Goal: Information Seeking & Learning: Learn about a topic

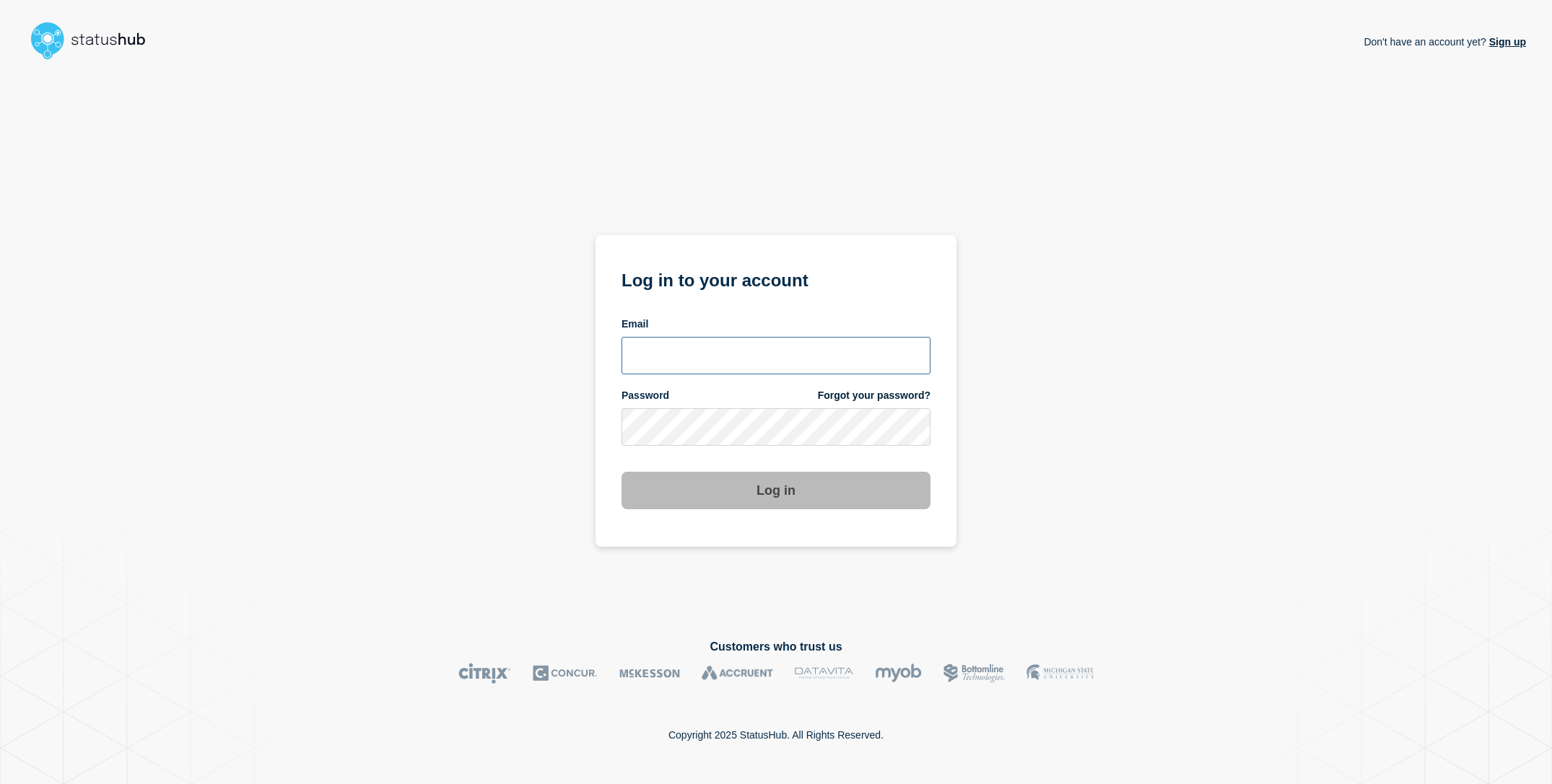
type input "[EMAIL_ADDRESS][DOMAIN_NAME]"
drag, startPoint x: 532, startPoint y: 454, endPoint x: 656, endPoint y: 480, distance: 126.7
click at [532, 454] on div "Don't have an account yet? Sign up Log in to your account Email [EMAIL_ADDRESS]…" at bounding box center [776, 341] width 1500 height 551
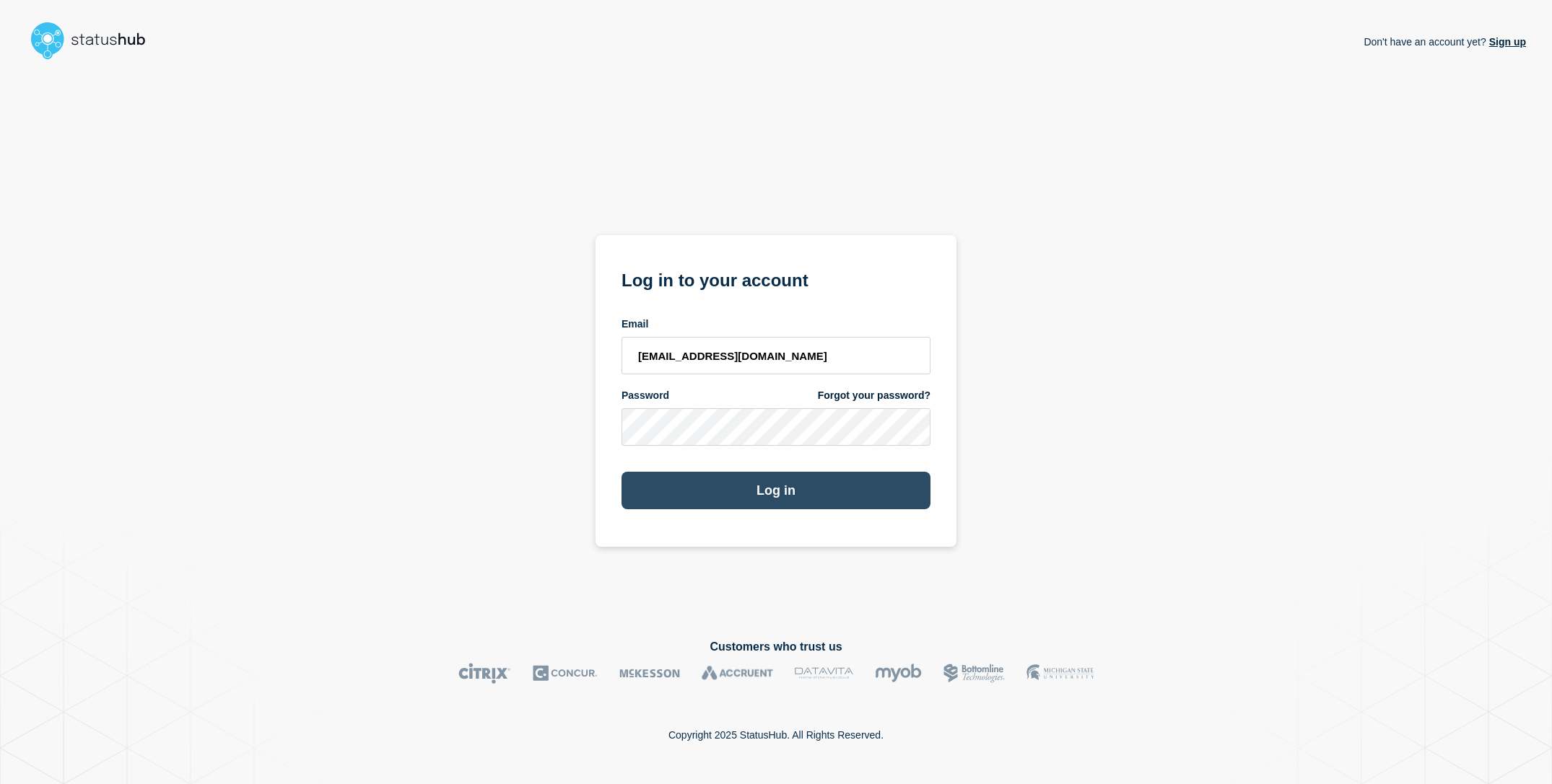
click at [707, 490] on button "Log in" at bounding box center [775, 490] width 309 height 38
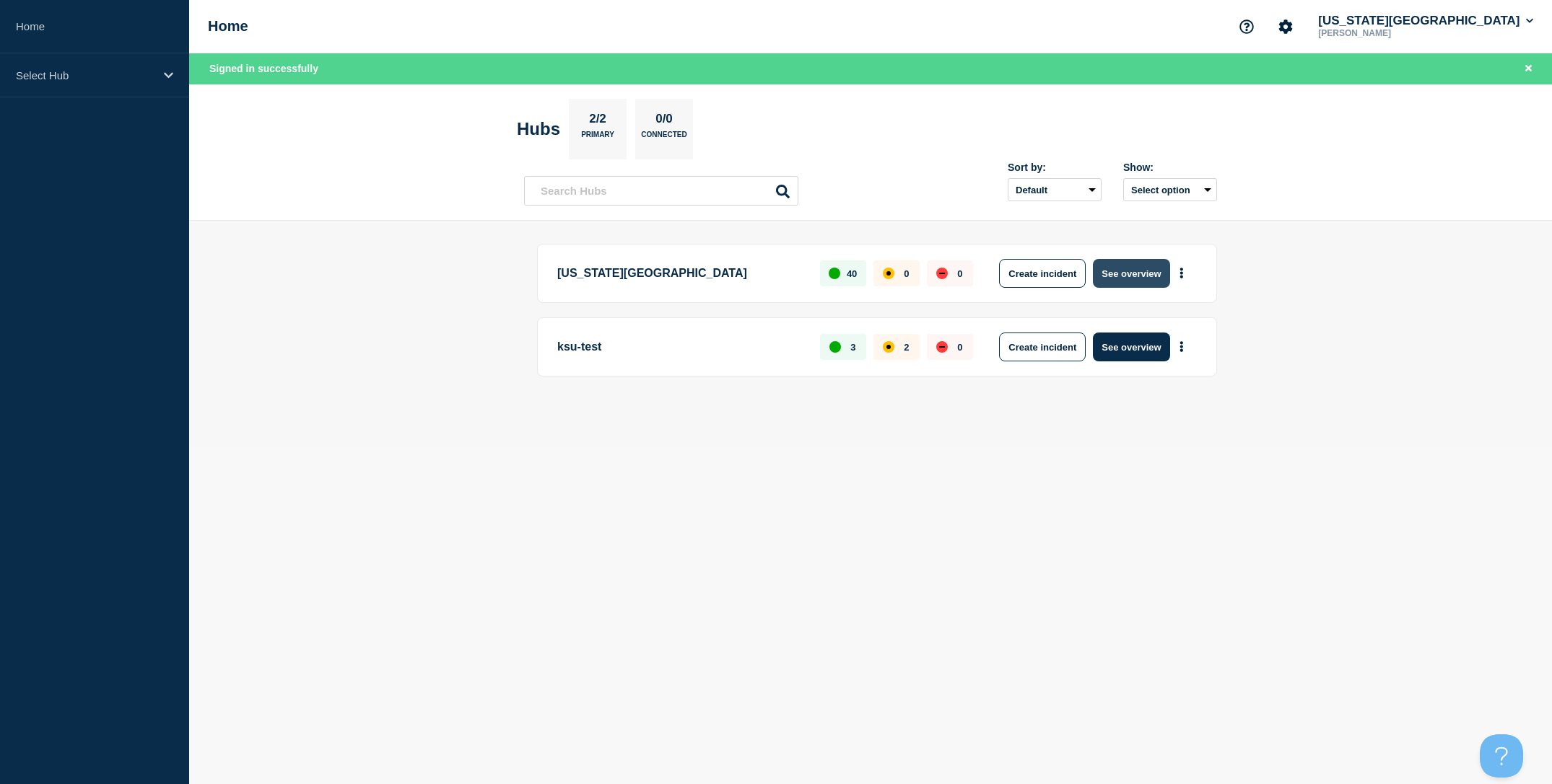
click at [1141, 274] on button "See overview" at bounding box center [1131, 273] width 77 height 29
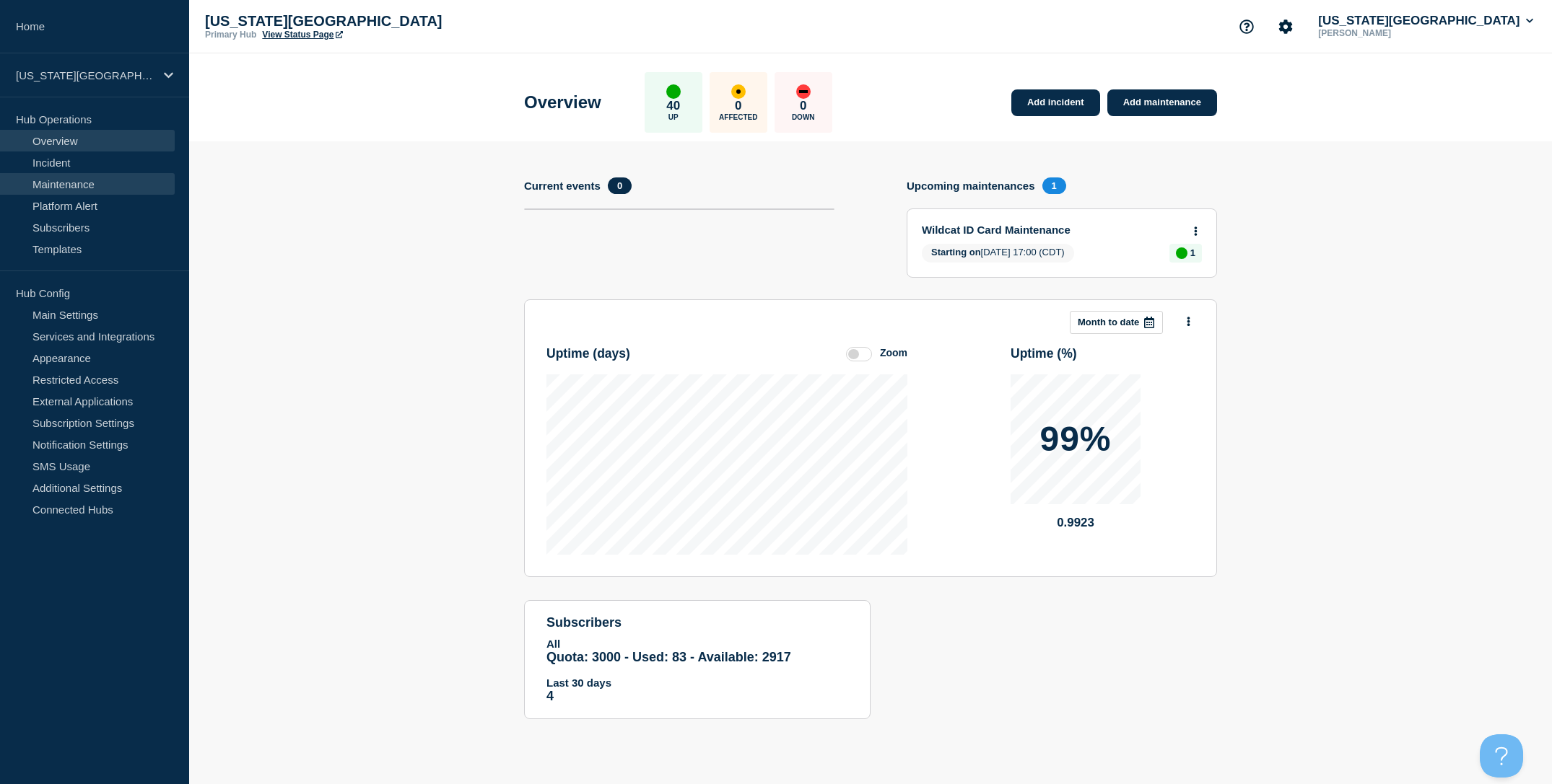
click at [94, 183] on link "Maintenance" at bounding box center [87, 184] width 174 height 22
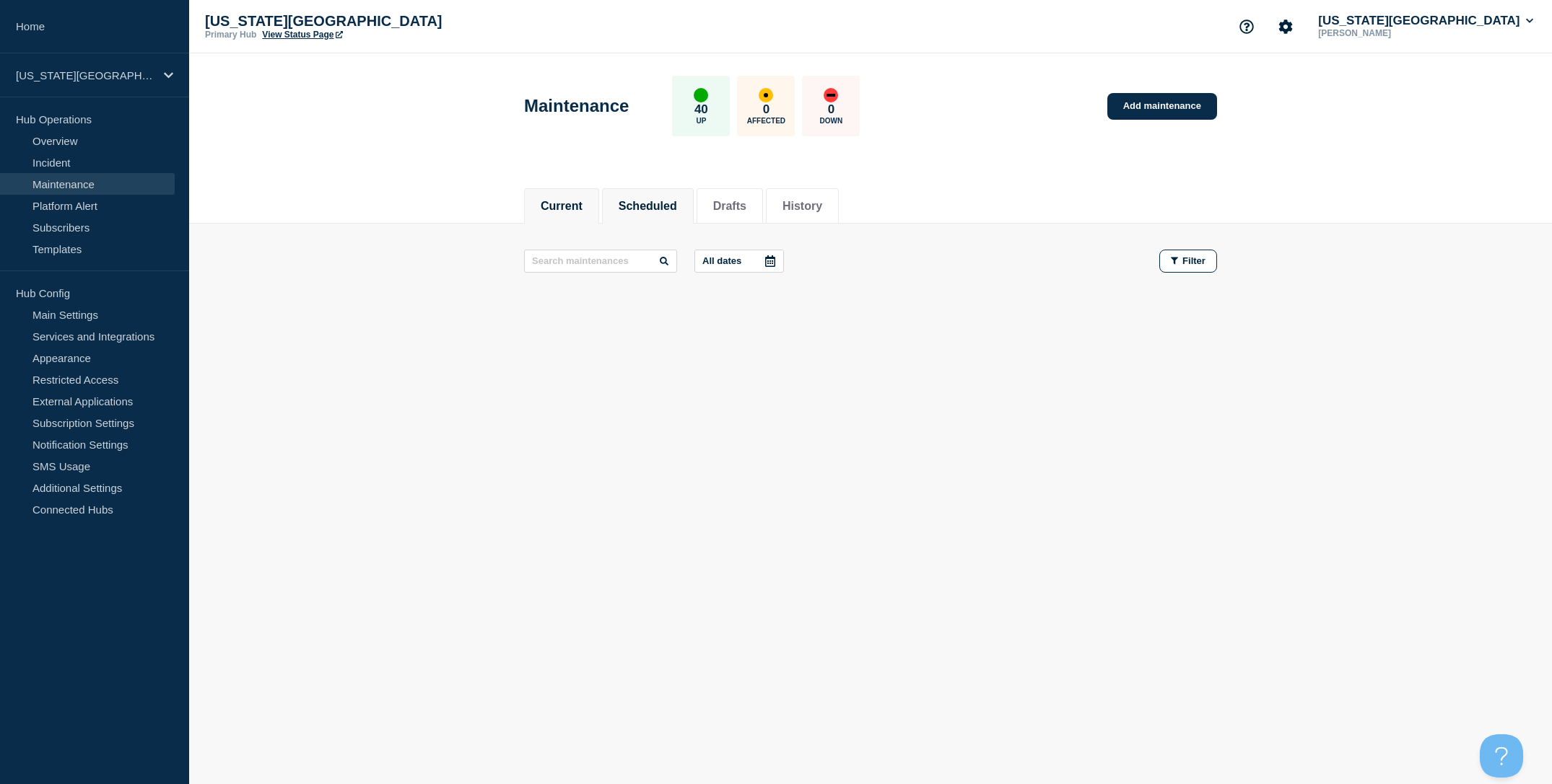
click at [632, 193] on li "Scheduled" at bounding box center [647, 206] width 92 height 35
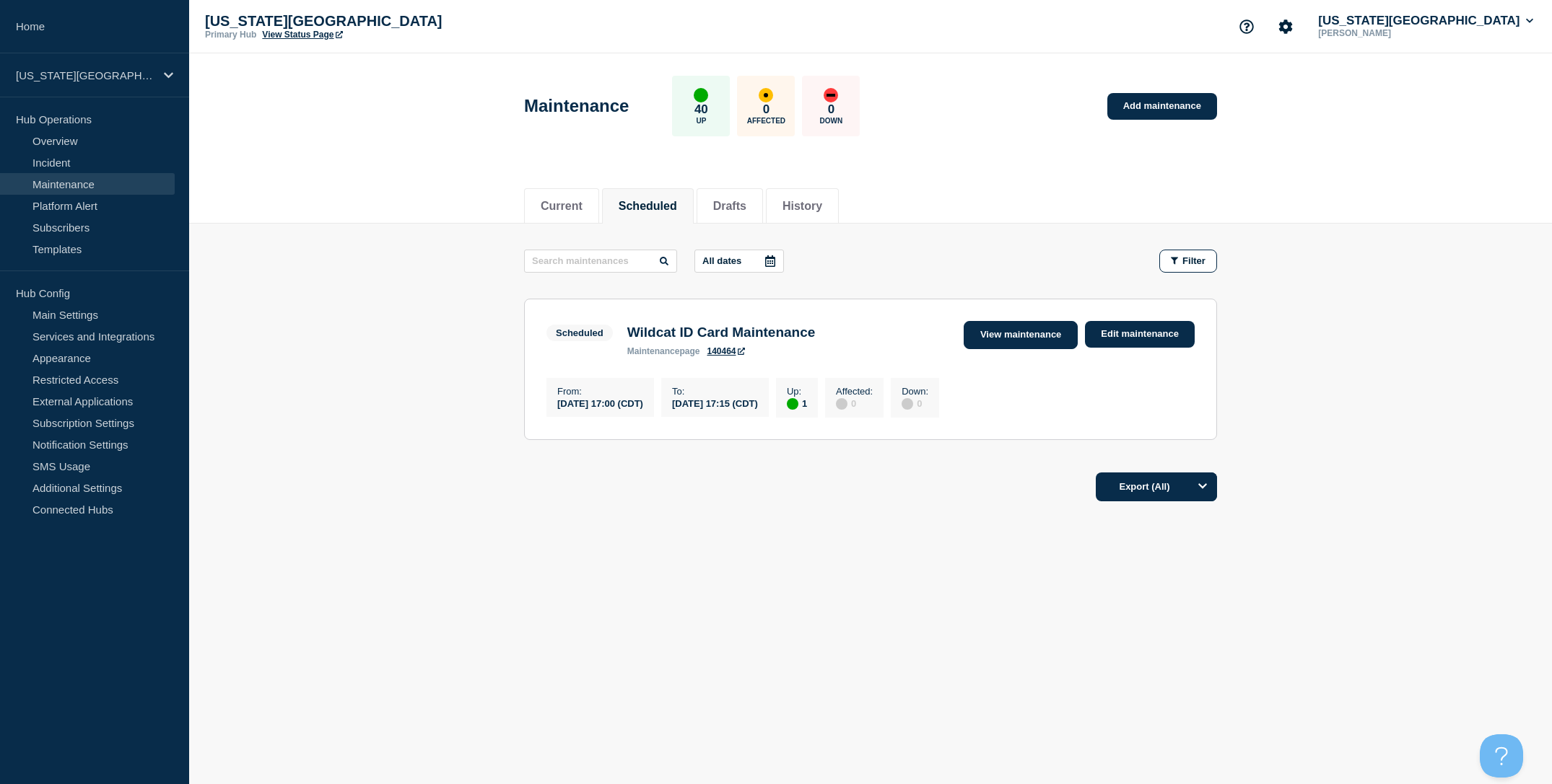
click at [1010, 327] on link "View maintenance" at bounding box center [1020, 334] width 114 height 28
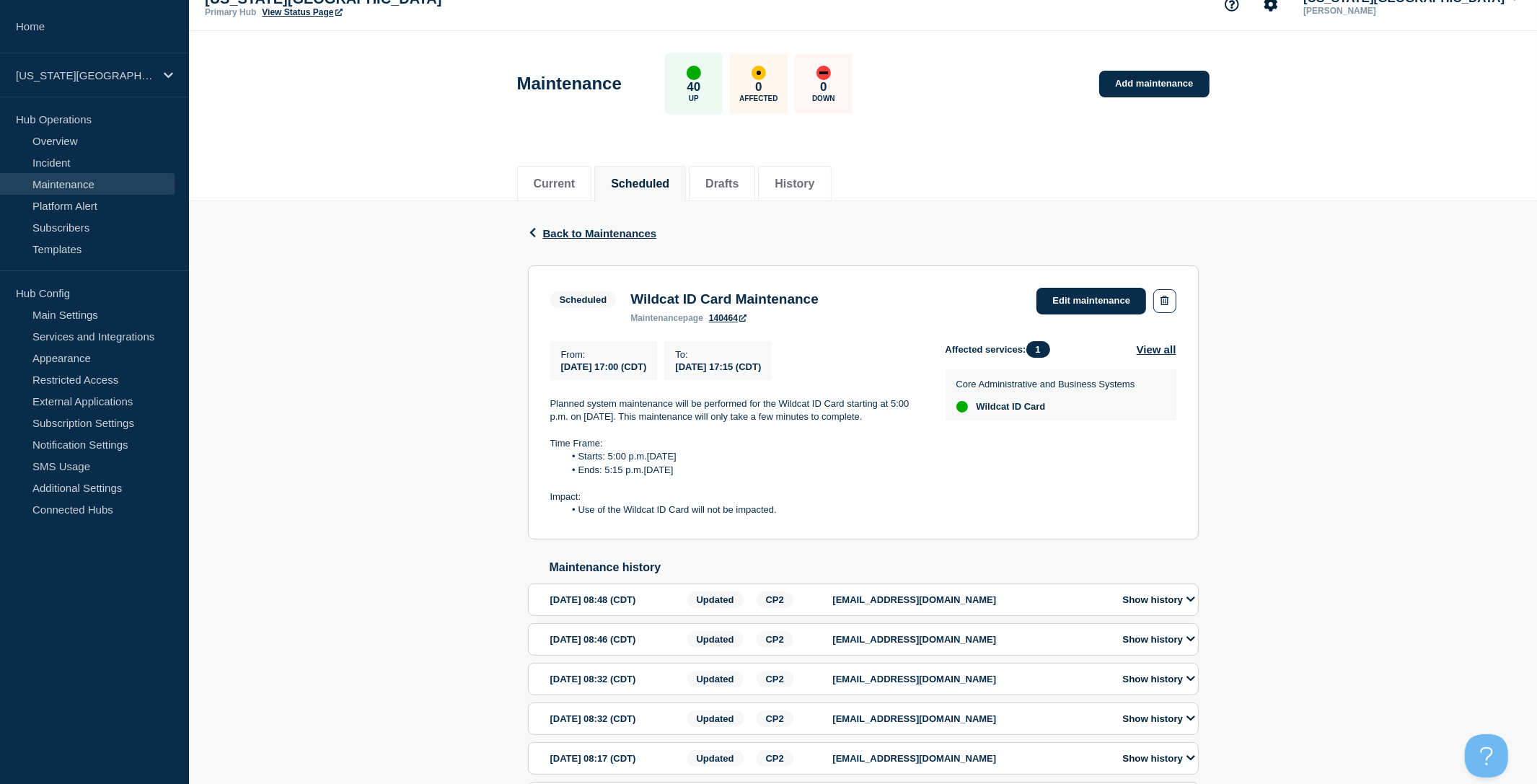
scroll to position [28, 0]
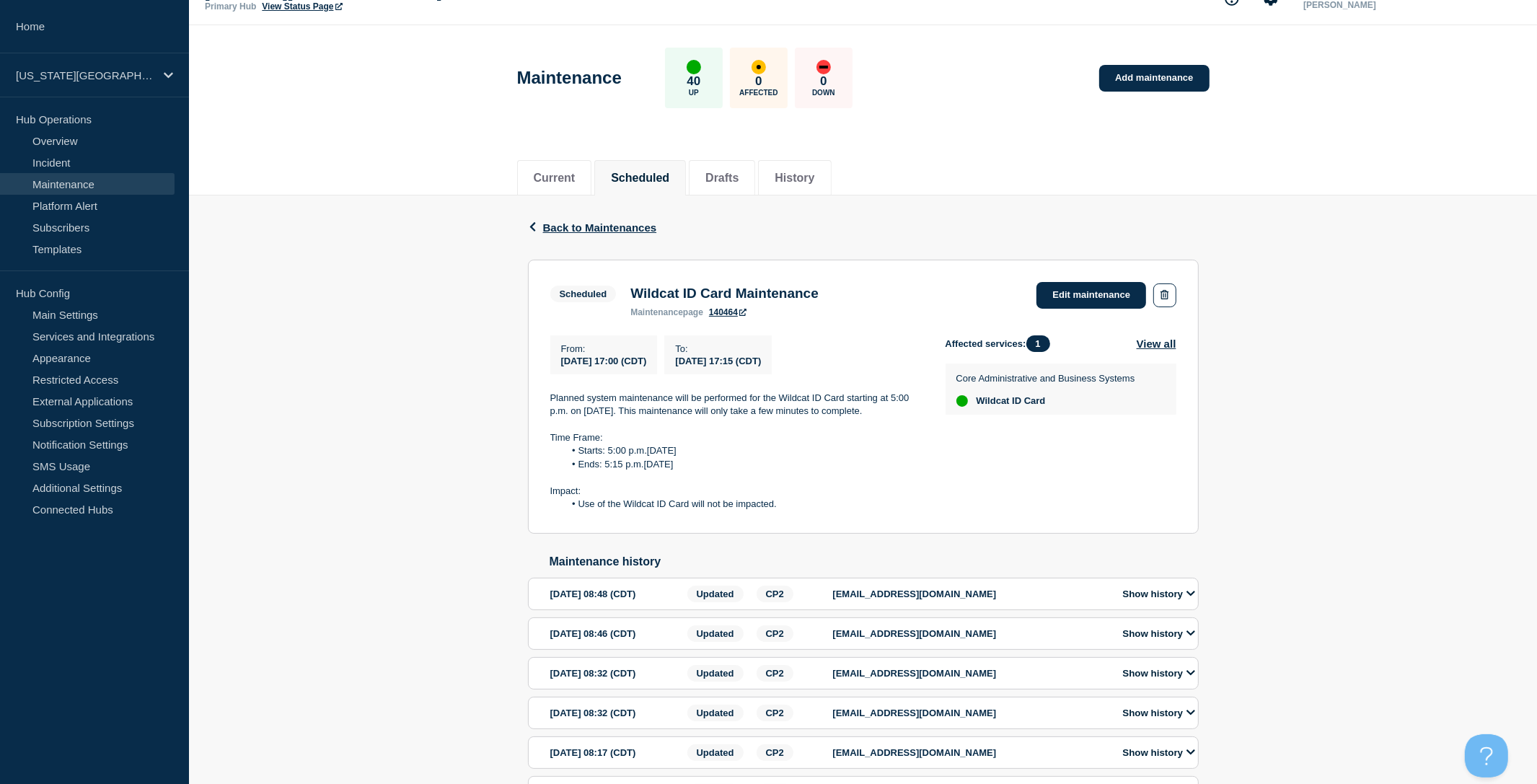
click at [735, 313] on link "140464" at bounding box center [728, 312] width 38 height 10
